Goal: Task Accomplishment & Management: Manage account settings

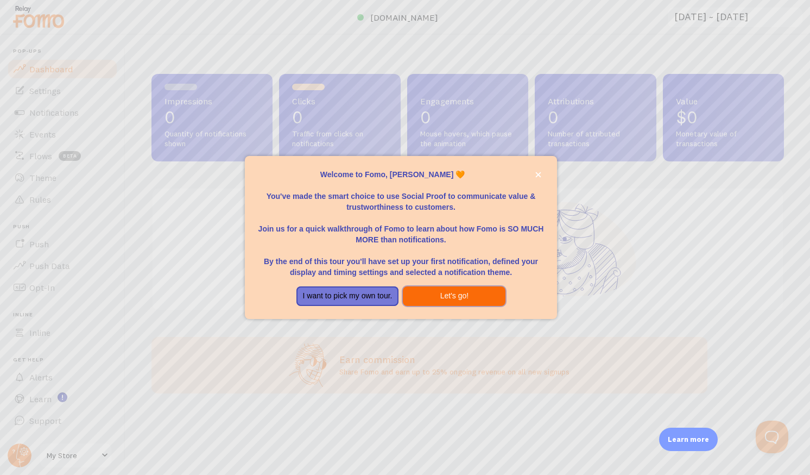
click at [432, 299] on button "Let's go!" at bounding box center [454, 296] width 103 height 20
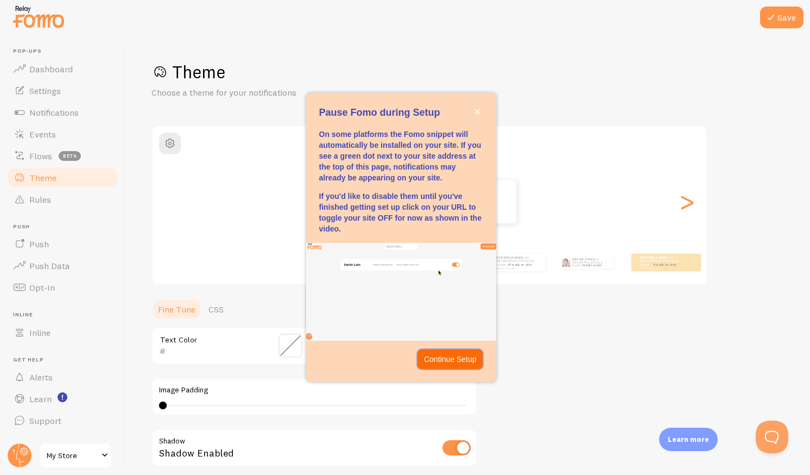
click at [458, 364] on p "Continue Setup" at bounding box center [450, 359] width 53 height 11
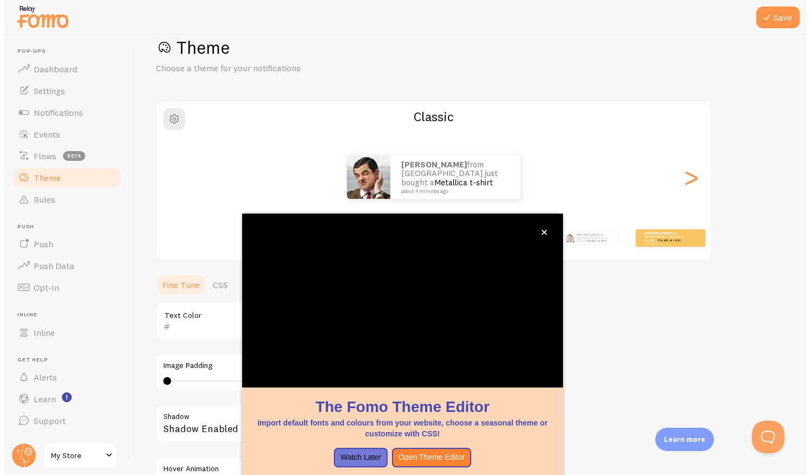
scroll to position [54, 0]
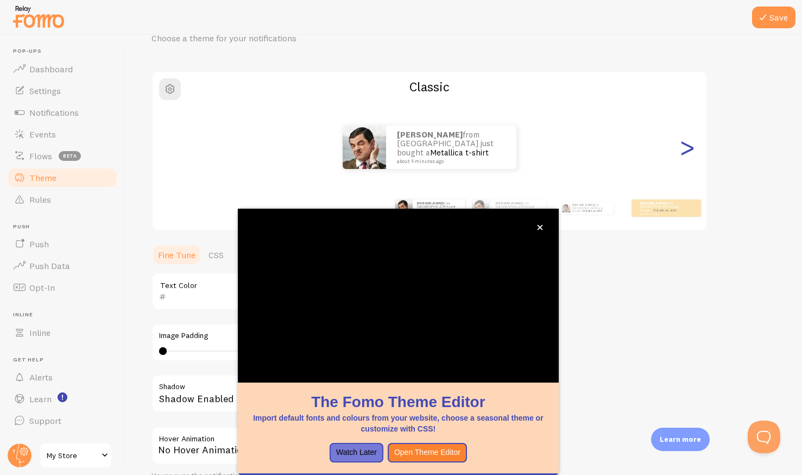
click at [687, 154] on div ">" at bounding box center [687, 147] width 13 height 78
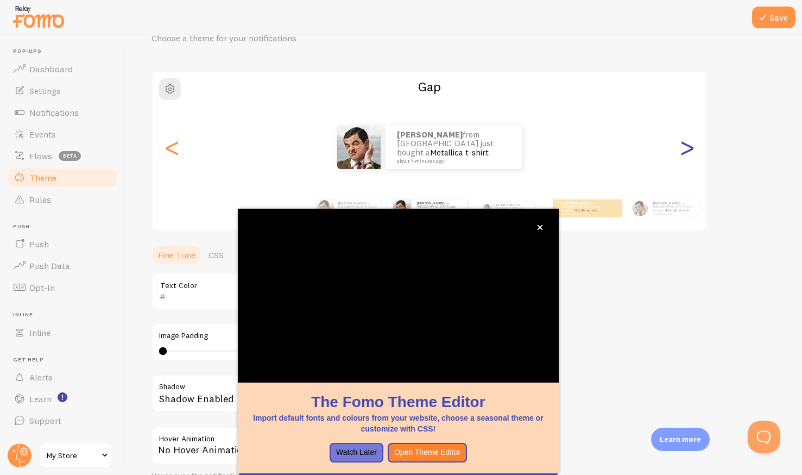
click at [687, 154] on div ">" at bounding box center [687, 147] width 13 height 78
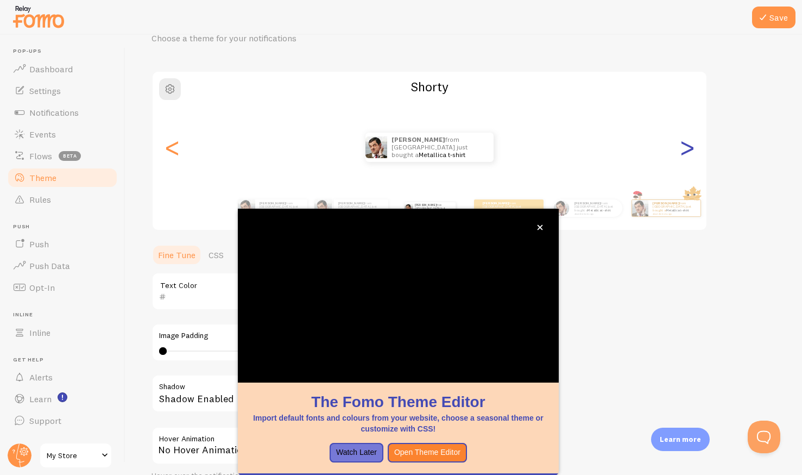
click at [687, 154] on div ">" at bounding box center [687, 147] width 13 height 78
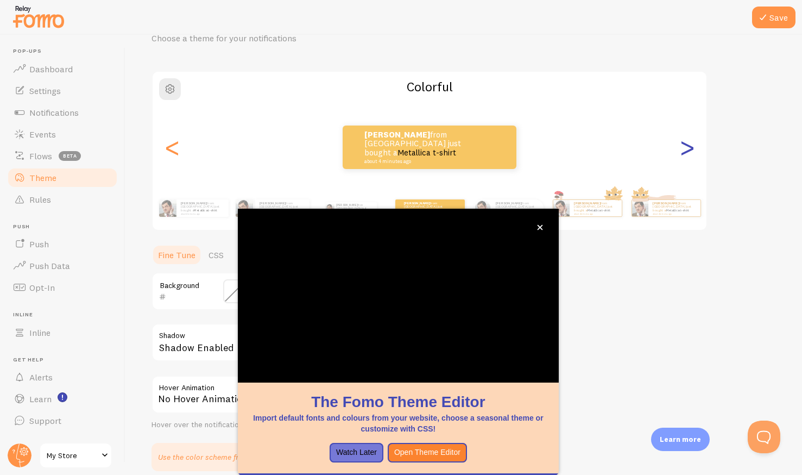
click at [687, 154] on div ">" at bounding box center [687, 147] width 13 height 78
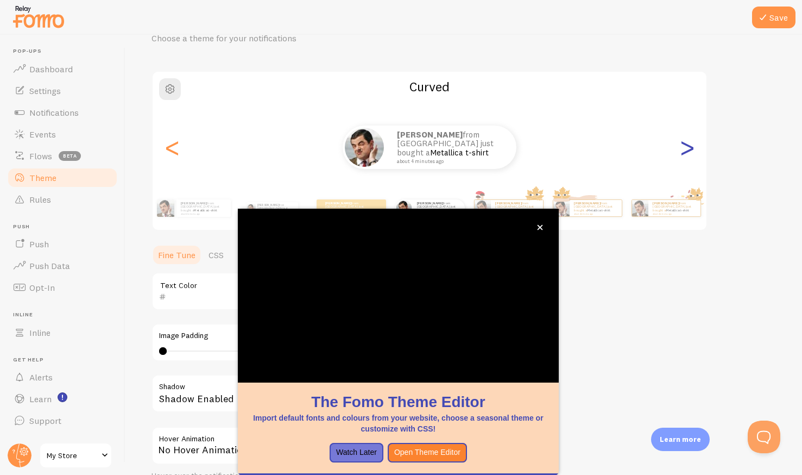
click at [687, 154] on div ">" at bounding box center [687, 147] width 13 height 78
type input "0"
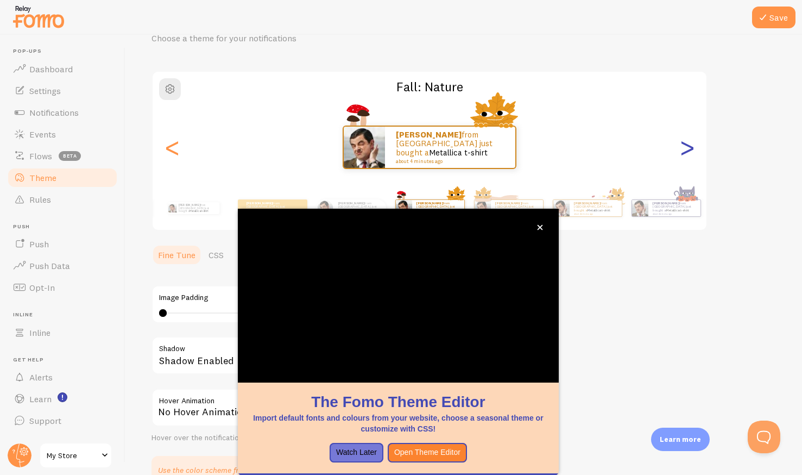
click at [687, 154] on div ">" at bounding box center [687, 147] width 13 height 78
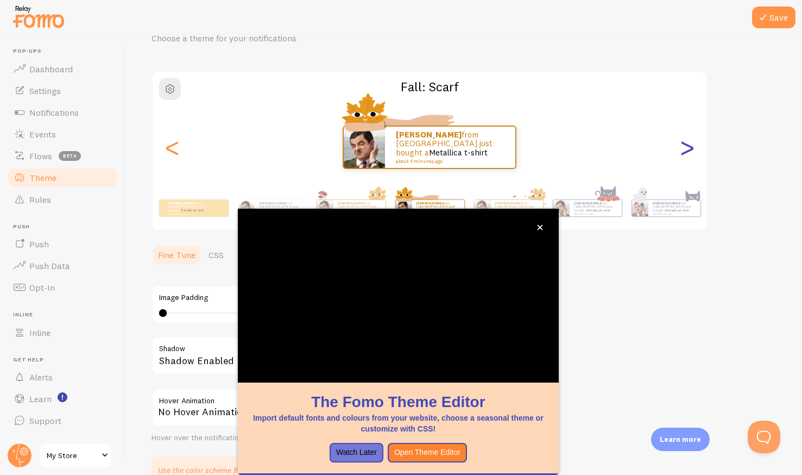
click at [687, 154] on div ">" at bounding box center [687, 147] width 13 height 78
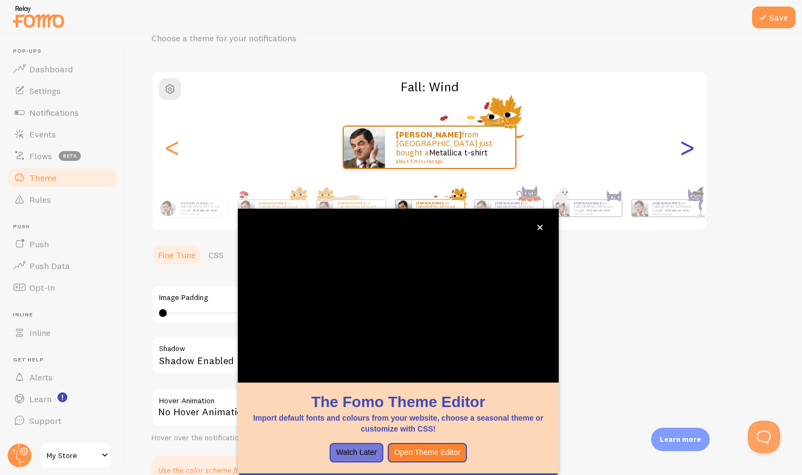
click at [687, 154] on div ">" at bounding box center [687, 147] width 13 height 78
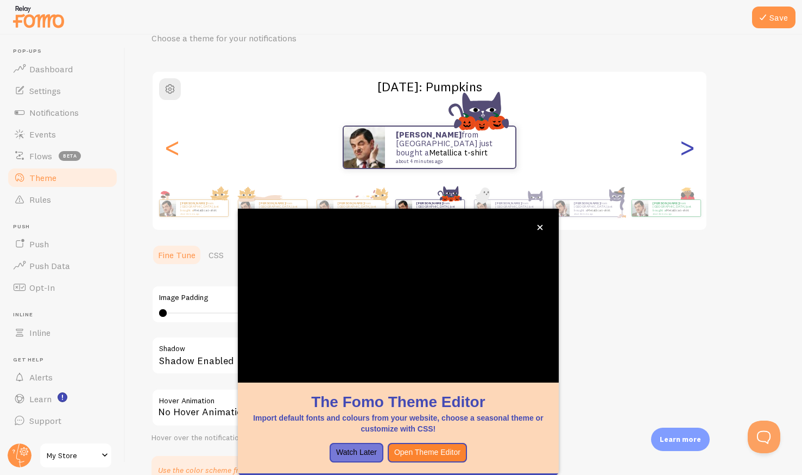
click at [687, 154] on div ">" at bounding box center [687, 147] width 13 height 78
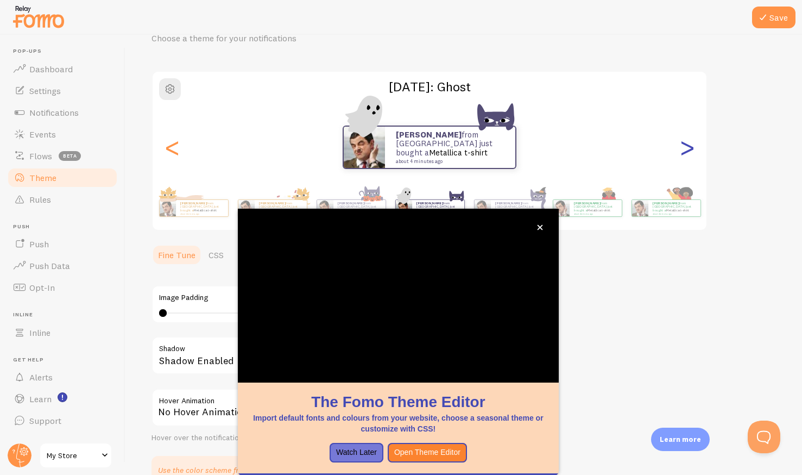
click at [687, 154] on div ">" at bounding box center [687, 147] width 13 height 78
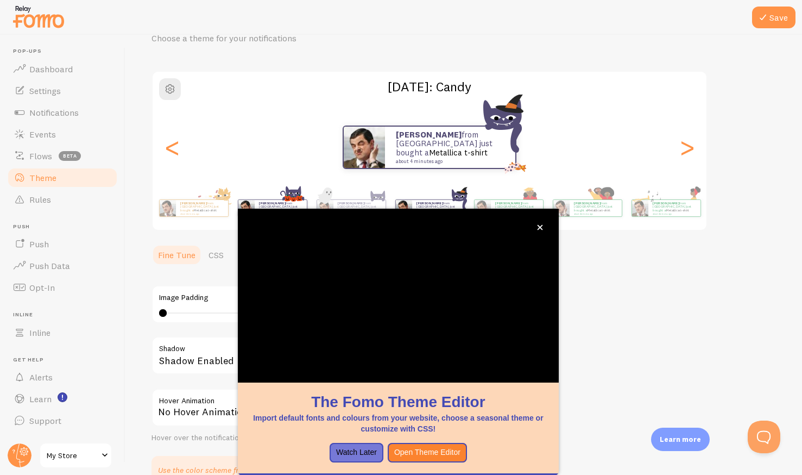
click at [292, 199] on div "[PERSON_NAME] from [GEOGRAPHIC_DATA] just bought a Metallica t-shirt about 4 mi…" at bounding box center [272, 208] width 70 height 30
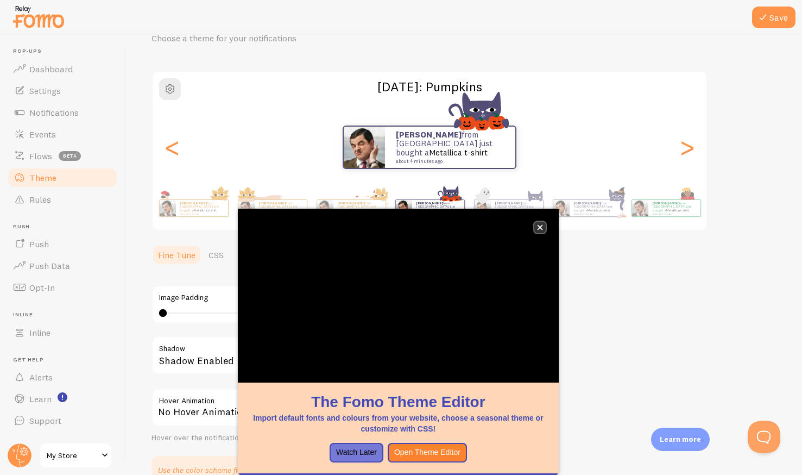
click at [544, 223] on button "close," at bounding box center [539, 227] width 11 height 11
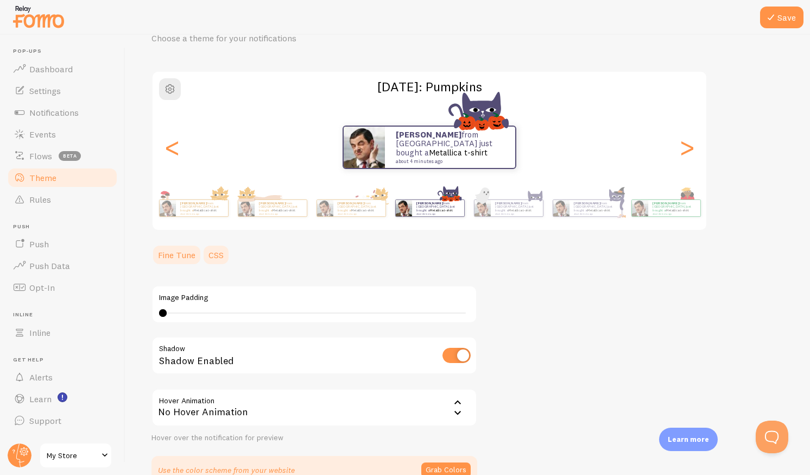
click at [223, 254] on link "CSS" at bounding box center [216, 255] width 28 height 22
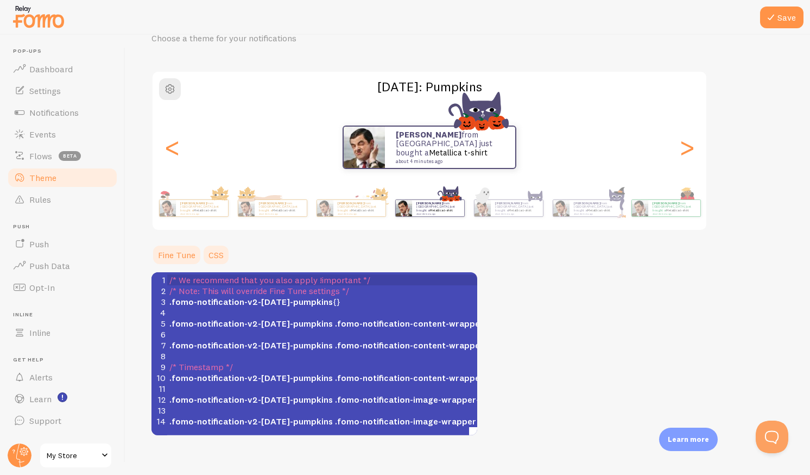
click at [183, 261] on link "Fine Tune" at bounding box center [177, 255] width 51 height 22
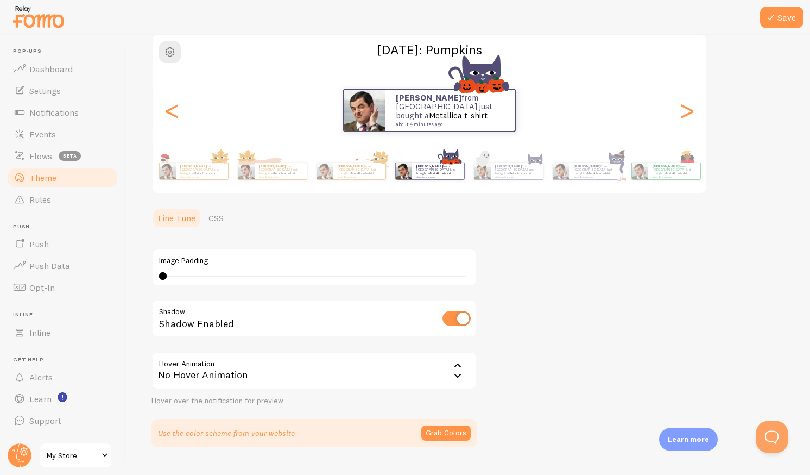
scroll to position [116, 0]
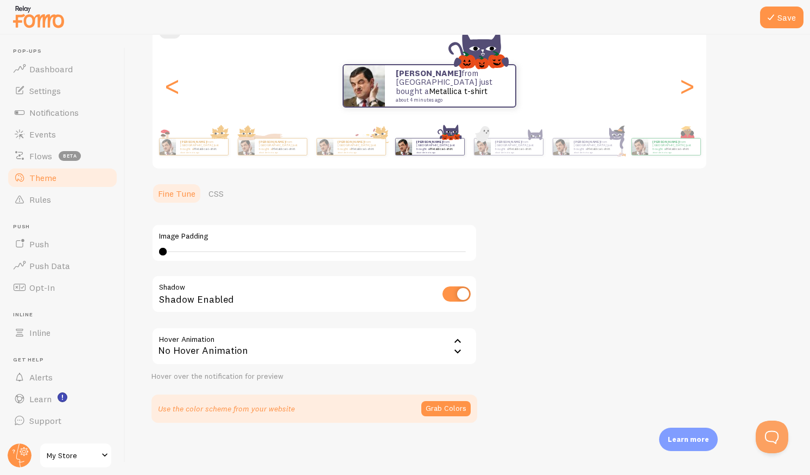
click at [457, 282] on div "Shadow Enabled" at bounding box center [315, 295] width 326 height 40
click at [460, 292] on input "checkbox" at bounding box center [457, 293] width 28 height 15
checkbox input "true"
type input "3"
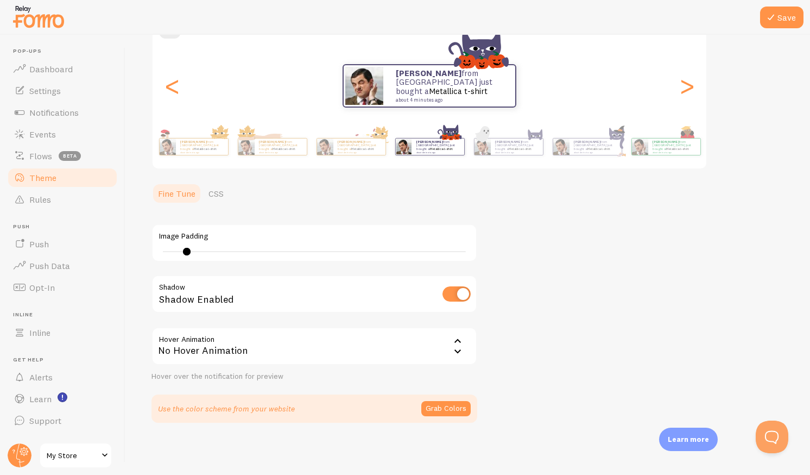
drag, startPoint x: 165, startPoint y: 249, endPoint x: 187, endPoint y: 261, distance: 25.3
click at [187, 261] on div "Image Padding 3" at bounding box center [315, 243] width 326 height 38
click at [260, 340] on div "No Hover Animation" at bounding box center [315, 346] width 326 height 38
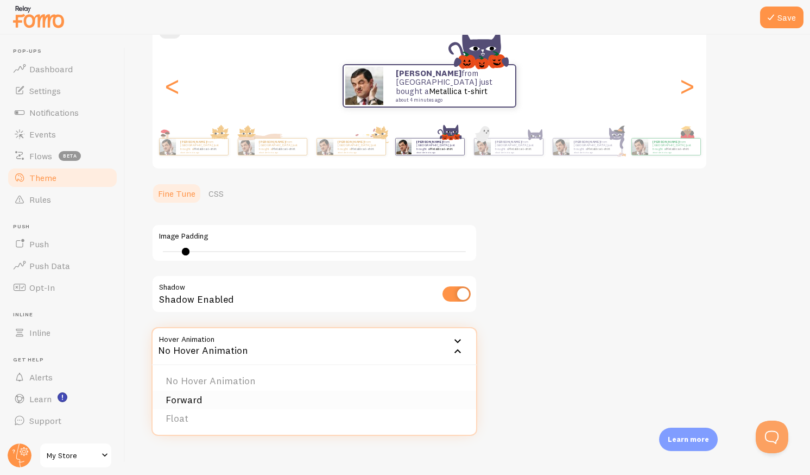
click at [189, 396] on li "Forward" at bounding box center [315, 400] width 324 height 19
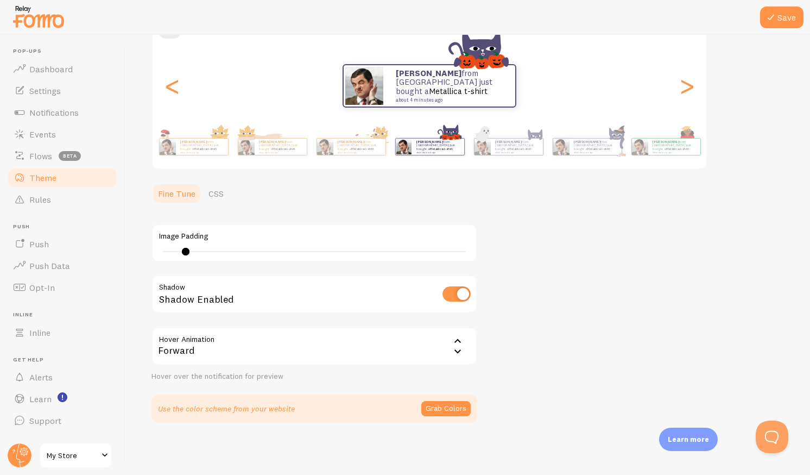
click at [206, 360] on div "Forward" at bounding box center [315, 346] width 326 height 38
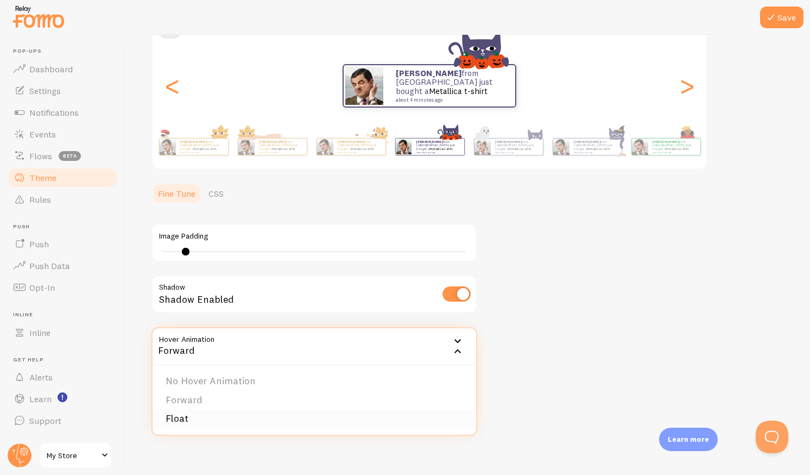
click at [184, 422] on li "Float" at bounding box center [315, 418] width 324 height 19
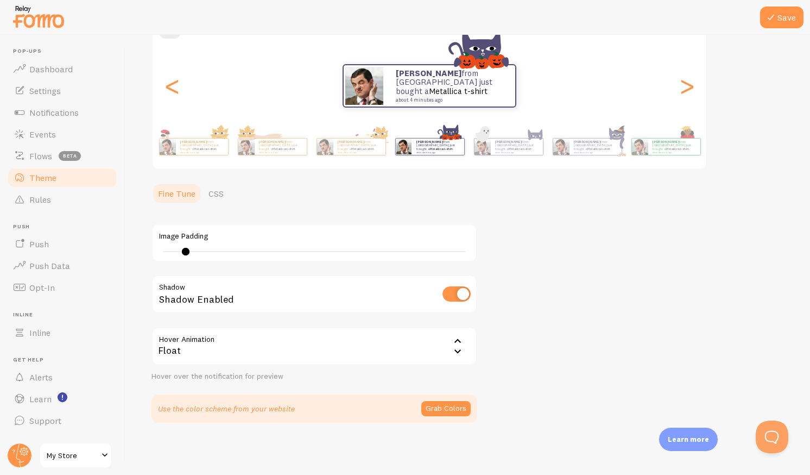
click at [265, 356] on div "Float" at bounding box center [315, 346] width 326 height 38
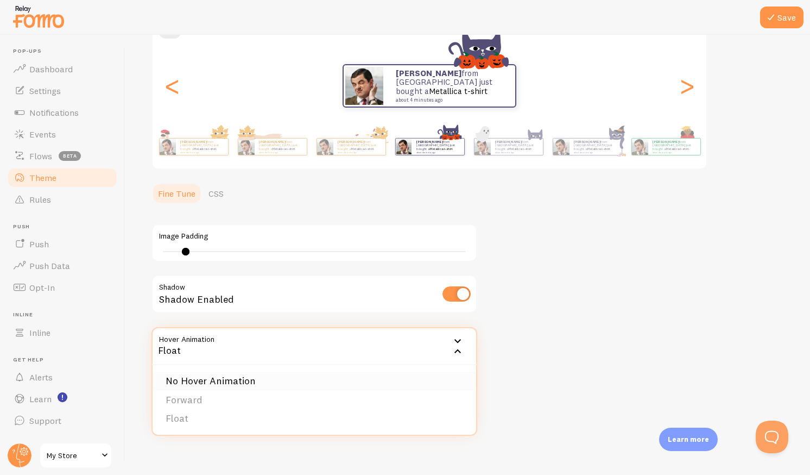
click at [227, 382] on li "No Hover Animation" at bounding box center [315, 381] width 324 height 19
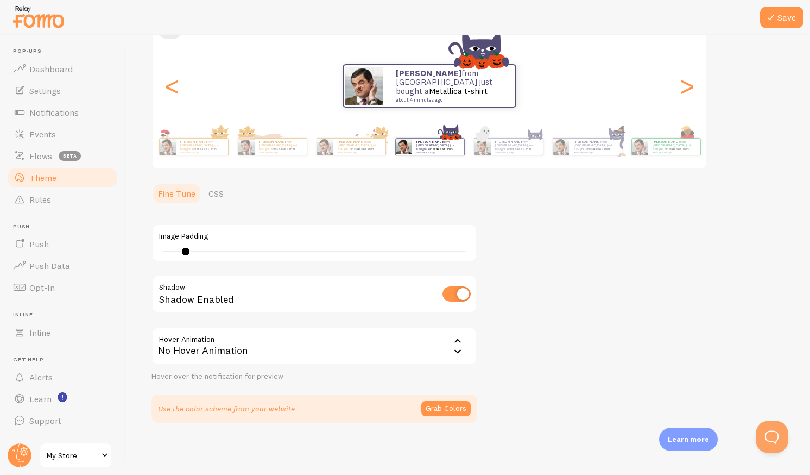
click at [228, 358] on div "No Hover Animation" at bounding box center [315, 346] width 326 height 38
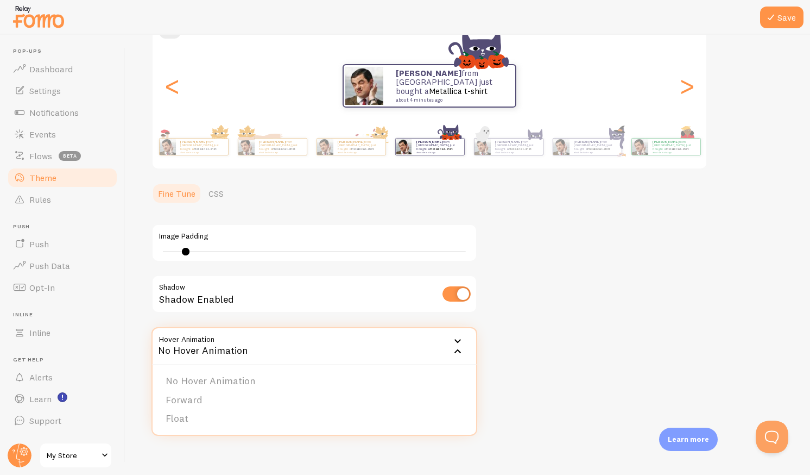
click at [227, 348] on div "No Hover Animation" at bounding box center [315, 346] width 326 height 38
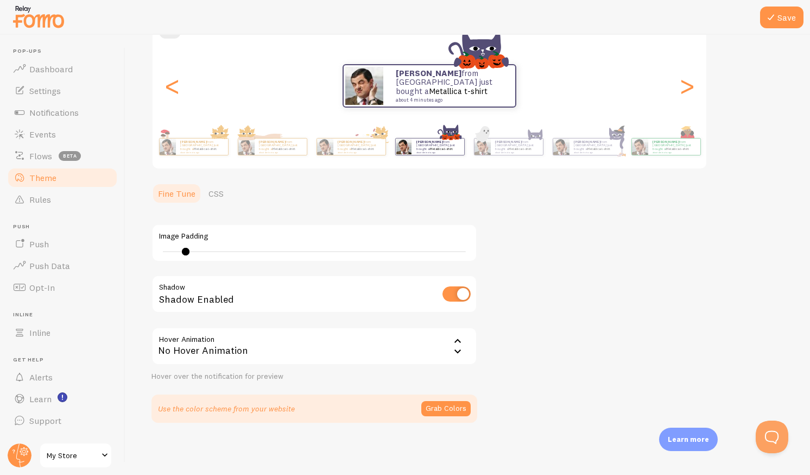
click at [227, 348] on div "No Hover Animation" at bounding box center [315, 346] width 326 height 38
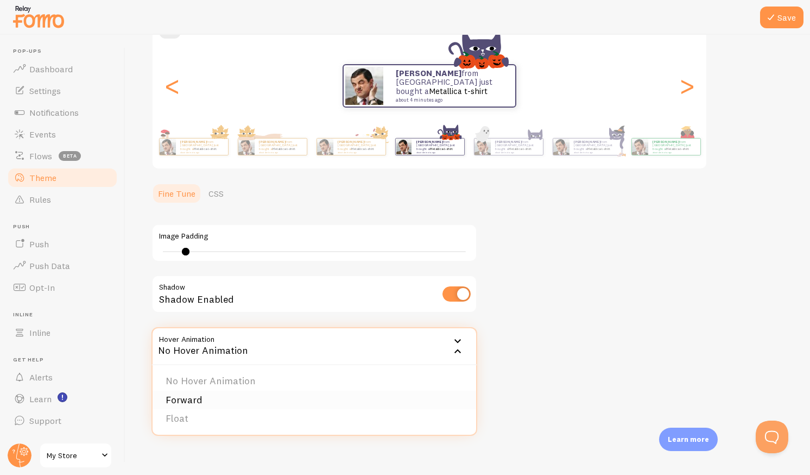
click at [209, 402] on li "Forward" at bounding box center [315, 400] width 324 height 19
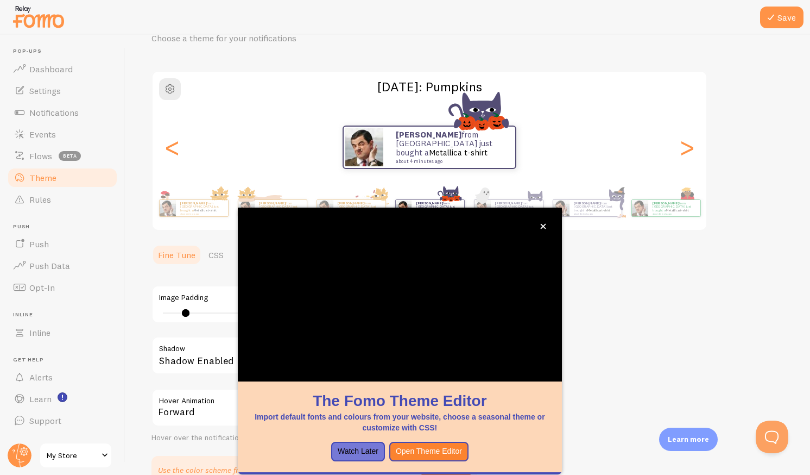
scroll to position [54, 0]
click at [546, 224] on icon "close," at bounding box center [543, 226] width 6 height 6
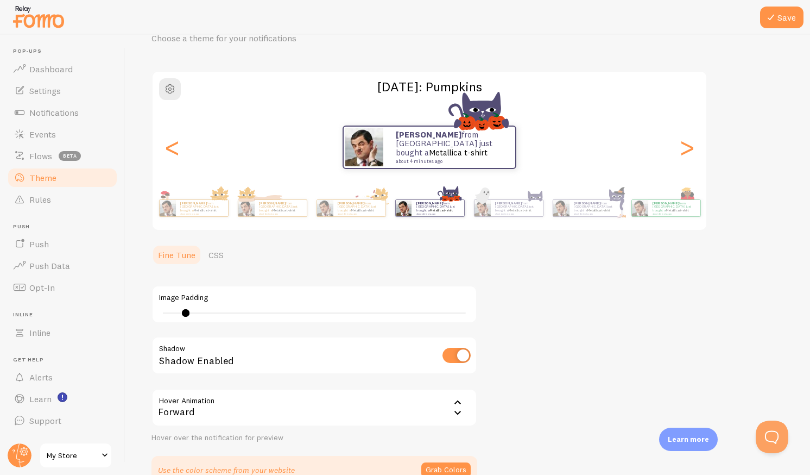
click at [276, 414] on div "Forward" at bounding box center [315, 407] width 326 height 38
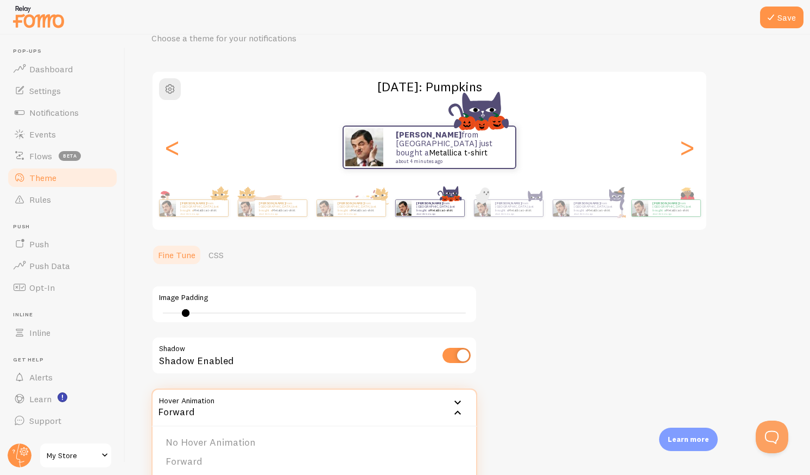
scroll to position [90, 0]
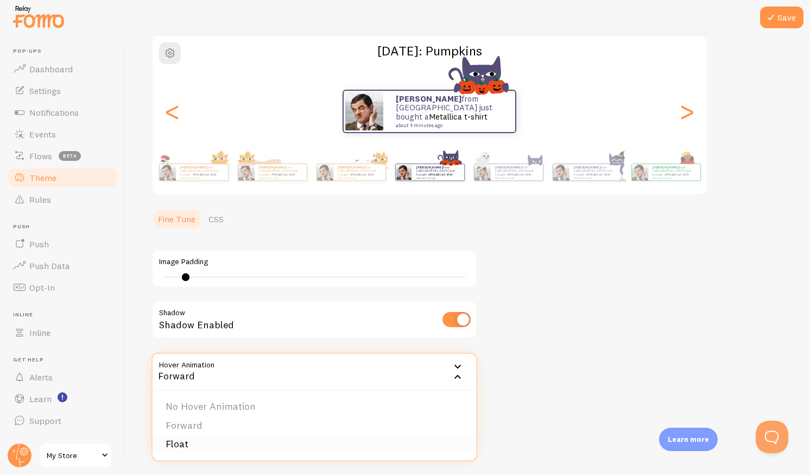
click at [192, 445] on li "Float" at bounding box center [315, 444] width 324 height 19
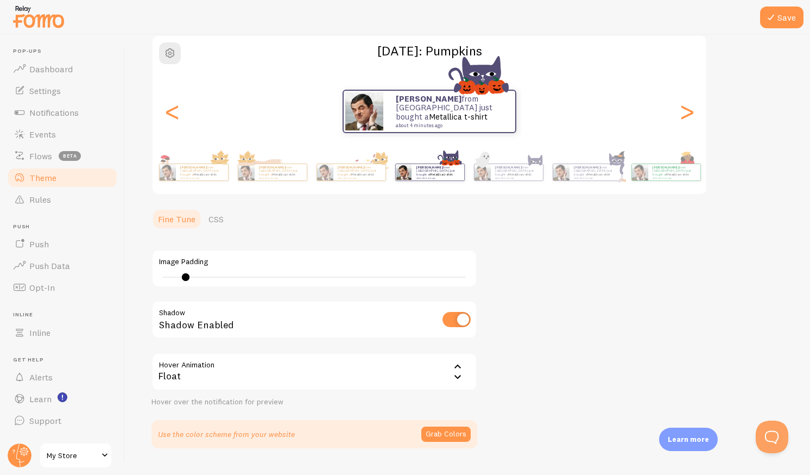
click at [276, 371] on div "Float" at bounding box center [315, 372] width 326 height 38
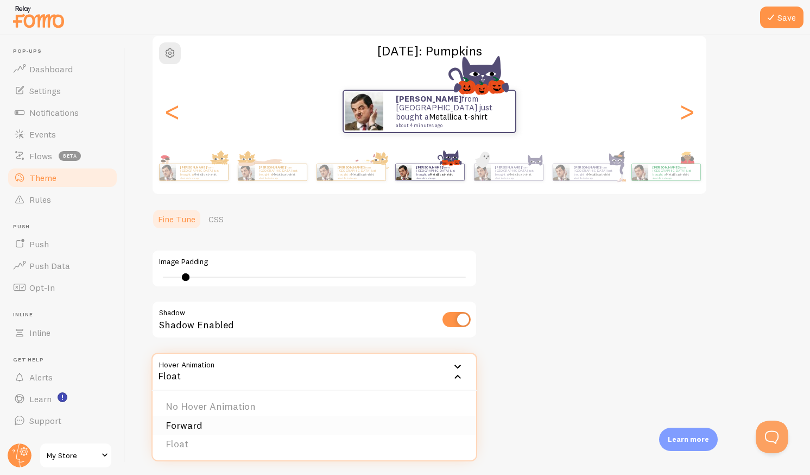
click at [200, 426] on li "Forward" at bounding box center [315, 425] width 324 height 19
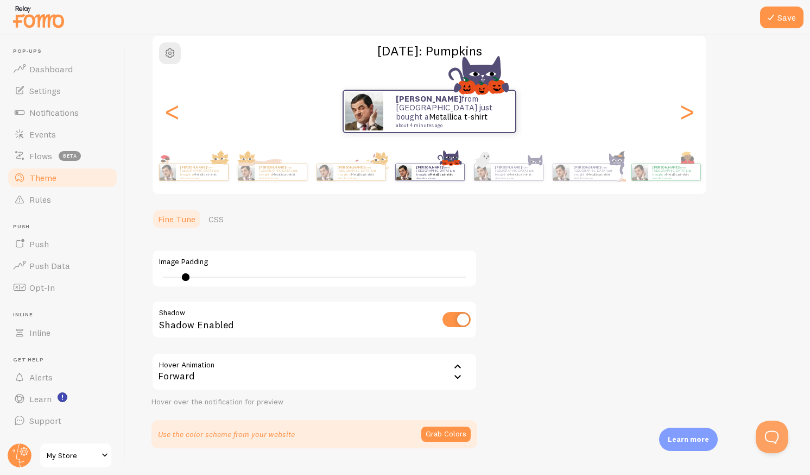
click at [263, 382] on div "Forward" at bounding box center [315, 372] width 326 height 38
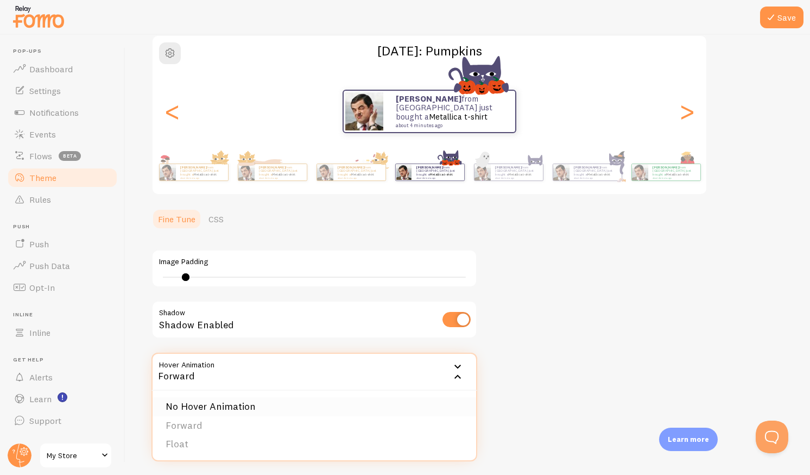
click at [235, 402] on li "No Hover Animation" at bounding box center [315, 406] width 324 height 19
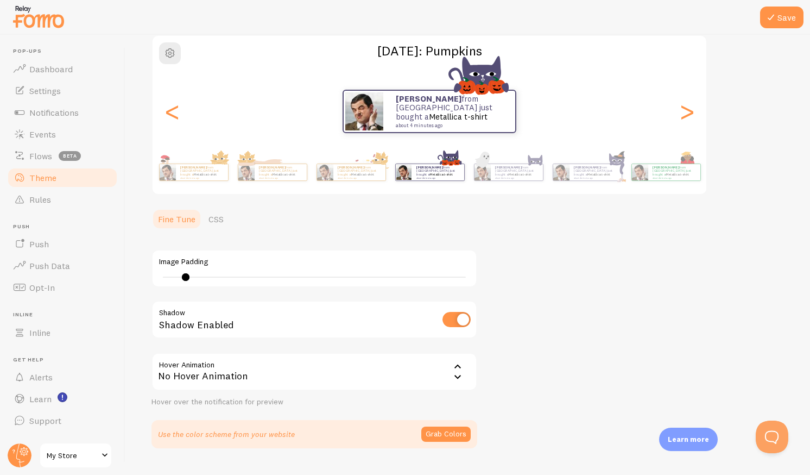
click at [312, 387] on div "No Hover Animation" at bounding box center [315, 372] width 326 height 38
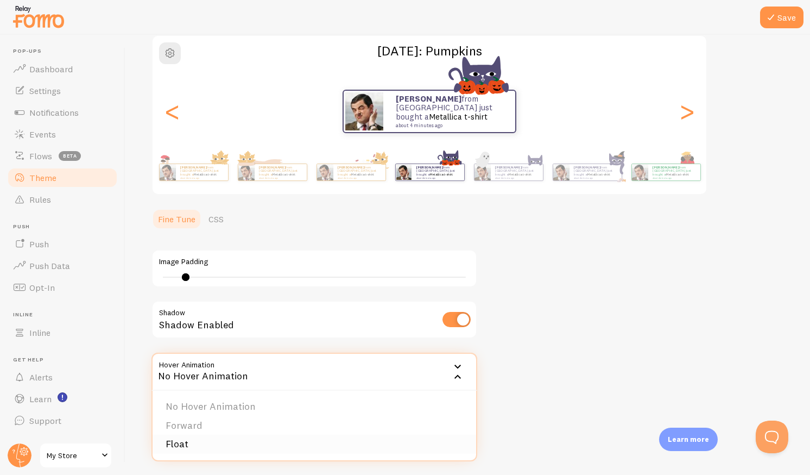
click at [284, 439] on li "Float" at bounding box center [315, 444] width 324 height 19
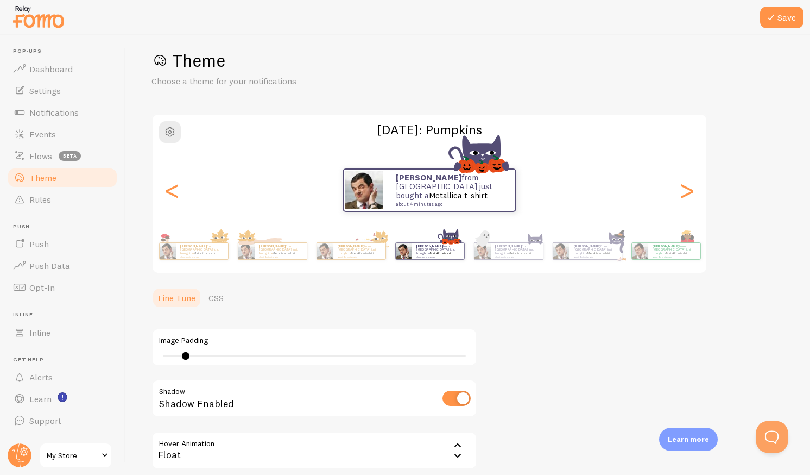
scroll to position [0, 0]
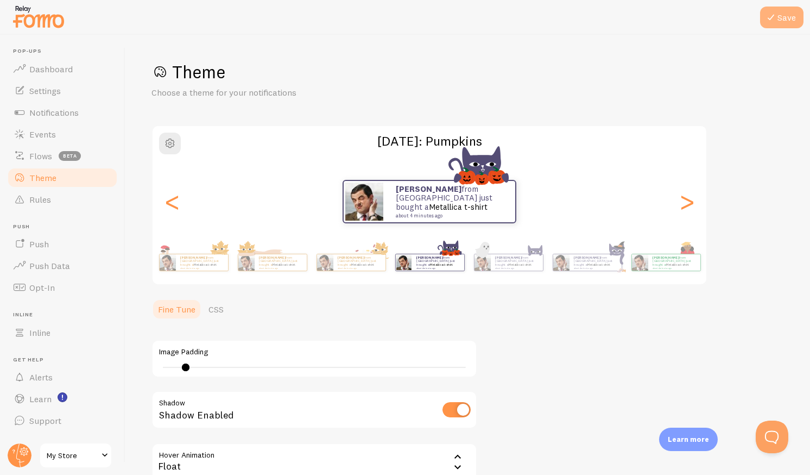
click at [779, 19] on button "Save" at bounding box center [781, 18] width 43 height 22
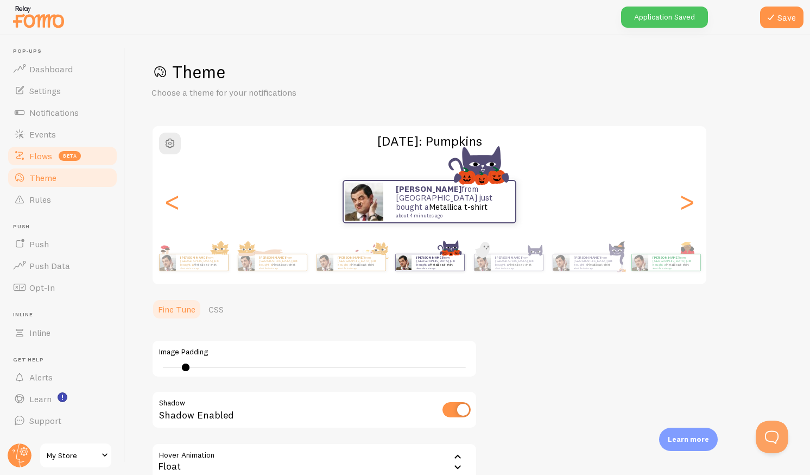
click at [27, 160] on link "Flows beta" at bounding box center [63, 156] width 112 height 22
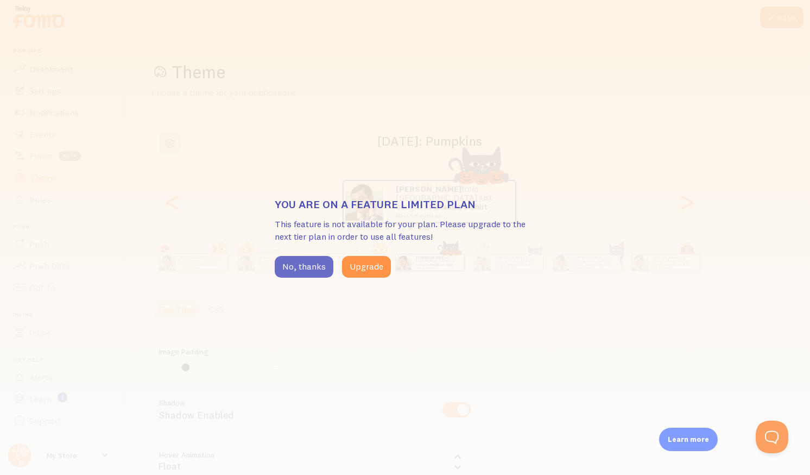
click at [304, 268] on button "No, thanks" at bounding box center [304, 267] width 59 height 22
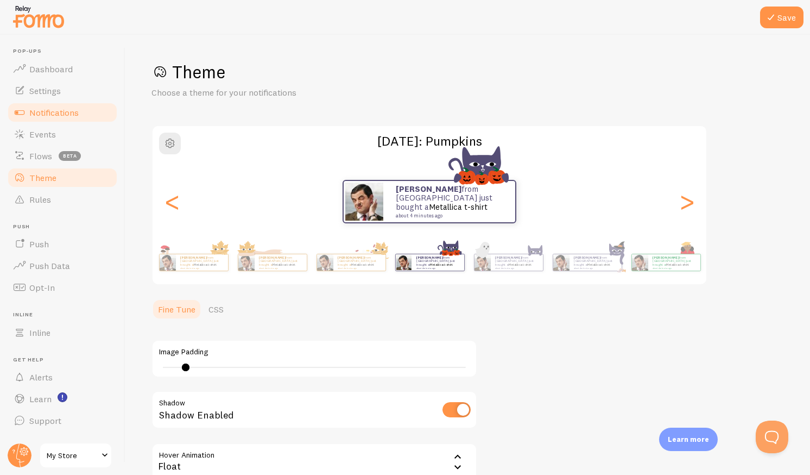
click at [56, 117] on span "Notifications" at bounding box center [53, 112] width 49 height 11
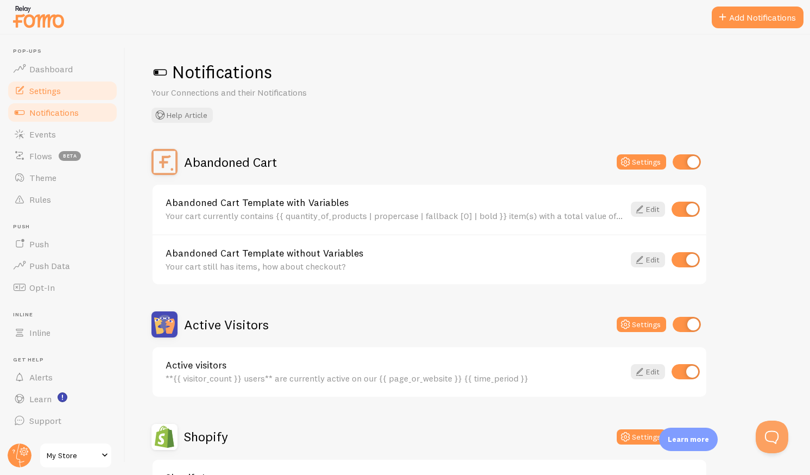
click at [51, 84] on link "Settings" at bounding box center [63, 91] width 112 height 22
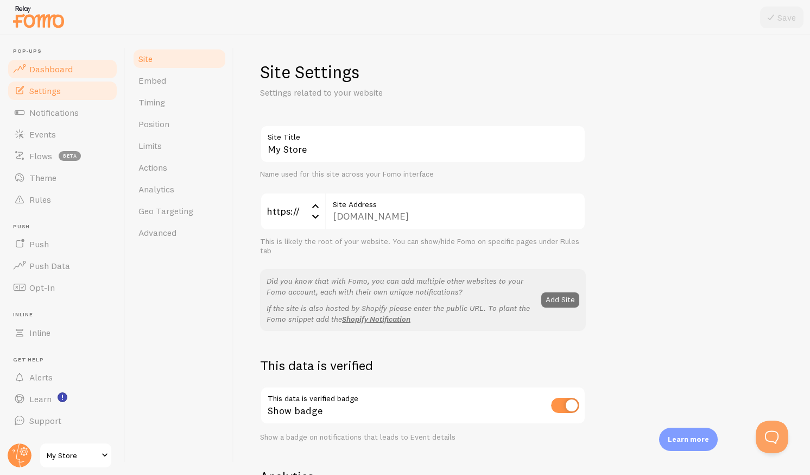
click at [52, 66] on span "Dashboard" at bounding box center [50, 69] width 43 height 11
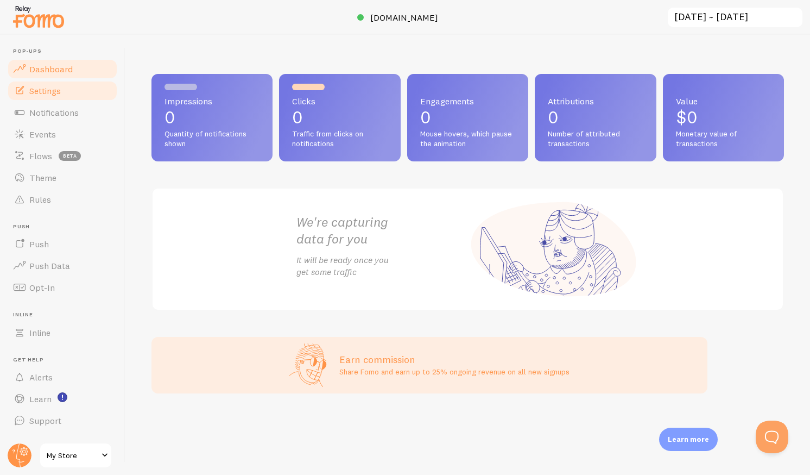
click at [65, 90] on link "Settings" at bounding box center [63, 91] width 112 height 22
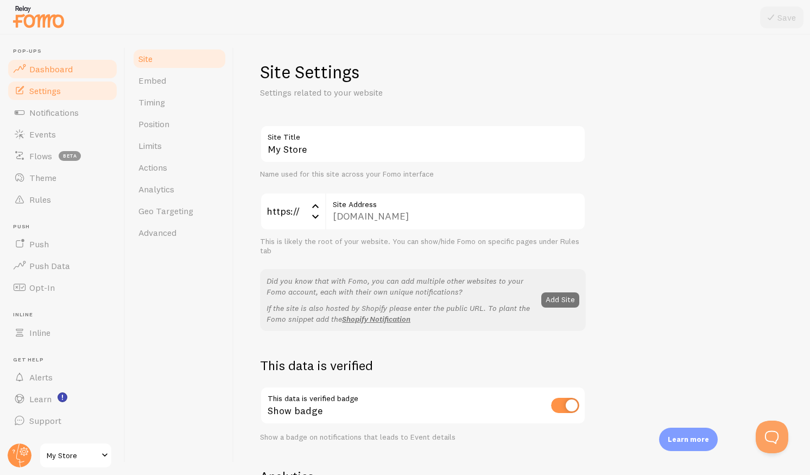
click at [66, 76] on link "Dashboard" at bounding box center [63, 69] width 112 height 22
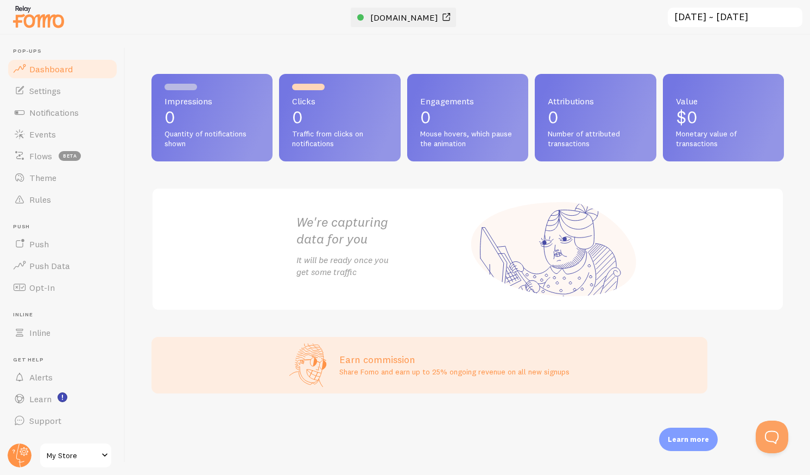
drag, startPoint x: 499, startPoint y: 17, endPoint x: 453, endPoint y: 20, distance: 45.7
click at [453, 20] on div "Pop-ups Dashboard Settings Notifications Events Flows beta Theme Rules [GEOGRAP…" at bounding box center [405, 237] width 810 height 475
copy div "Pop-ups Dashboard Settings Notifications Events Flows beta Theme Rules Push Pus…"
click at [503, 34] on div at bounding box center [405, 17] width 810 height 35
click at [453, 19] on span at bounding box center [446, 17] width 13 height 13
